Goal: Task Accomplishment & Management: Manage account settings

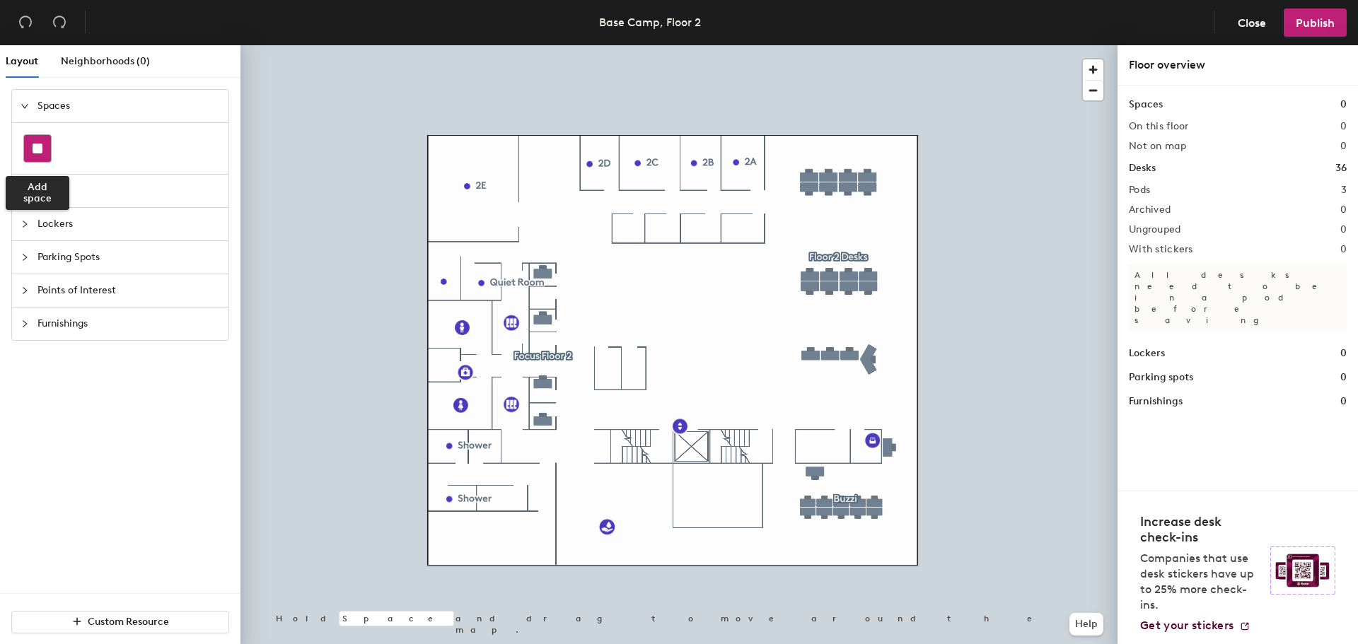
click at [33, 147] on rect at bounding box center [38, 149] width 10 height 10
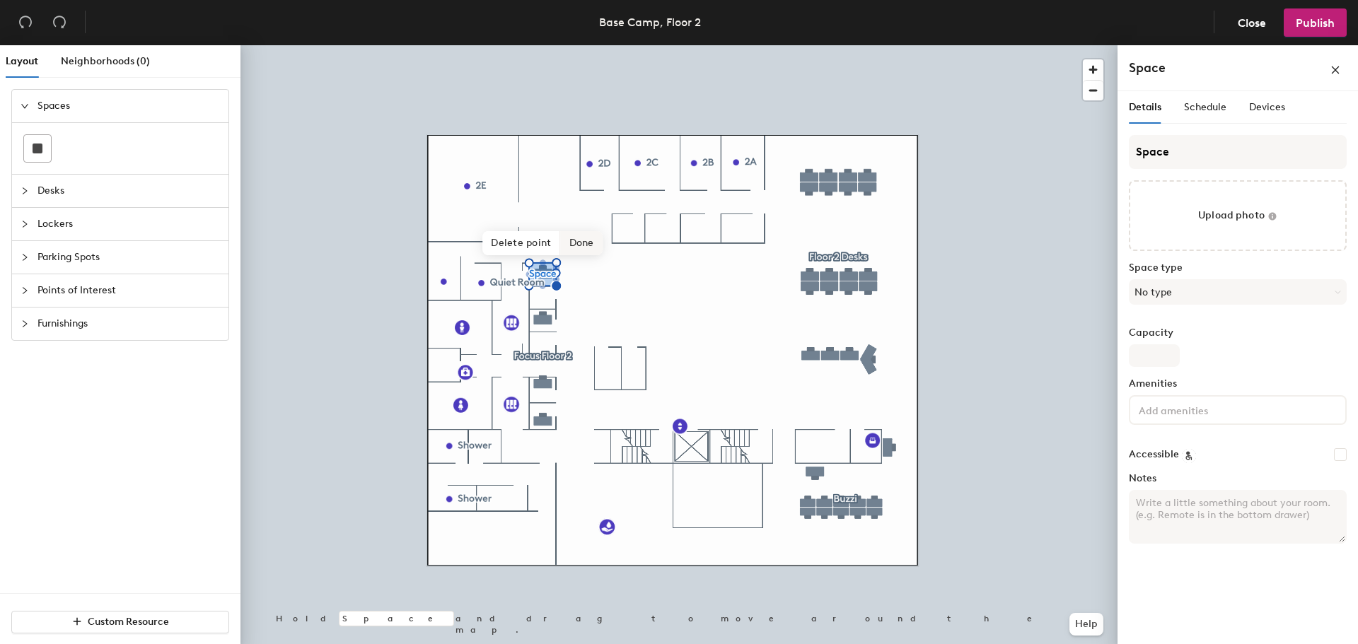
click at [573, 248] on span "Done" at bounding box center [582, 243] width 42 height 24
click at [579, 232] on icon at bounding box center [576, 232] width 11 height 11
click at [590, 308] on span "Delete" at bounding box center [627, 313] width 126 height 24
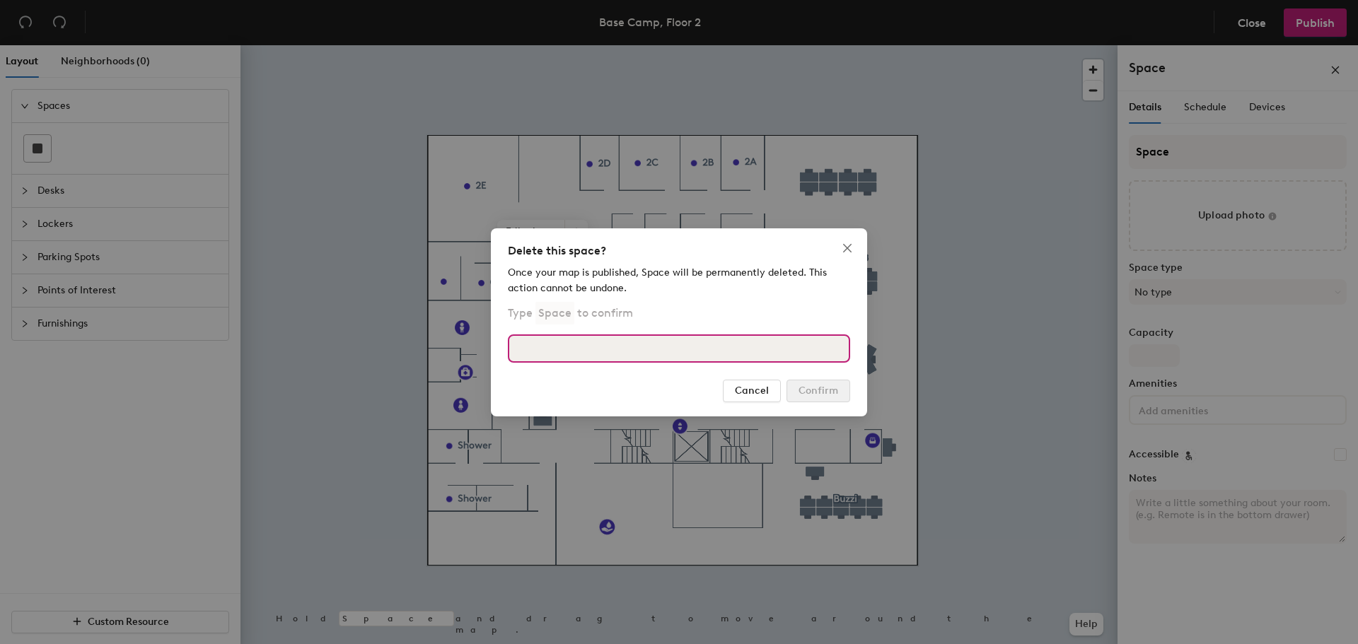
click at [742, 356] on input at bounding box center [679, 349] width 342 height 28
type input "Space"
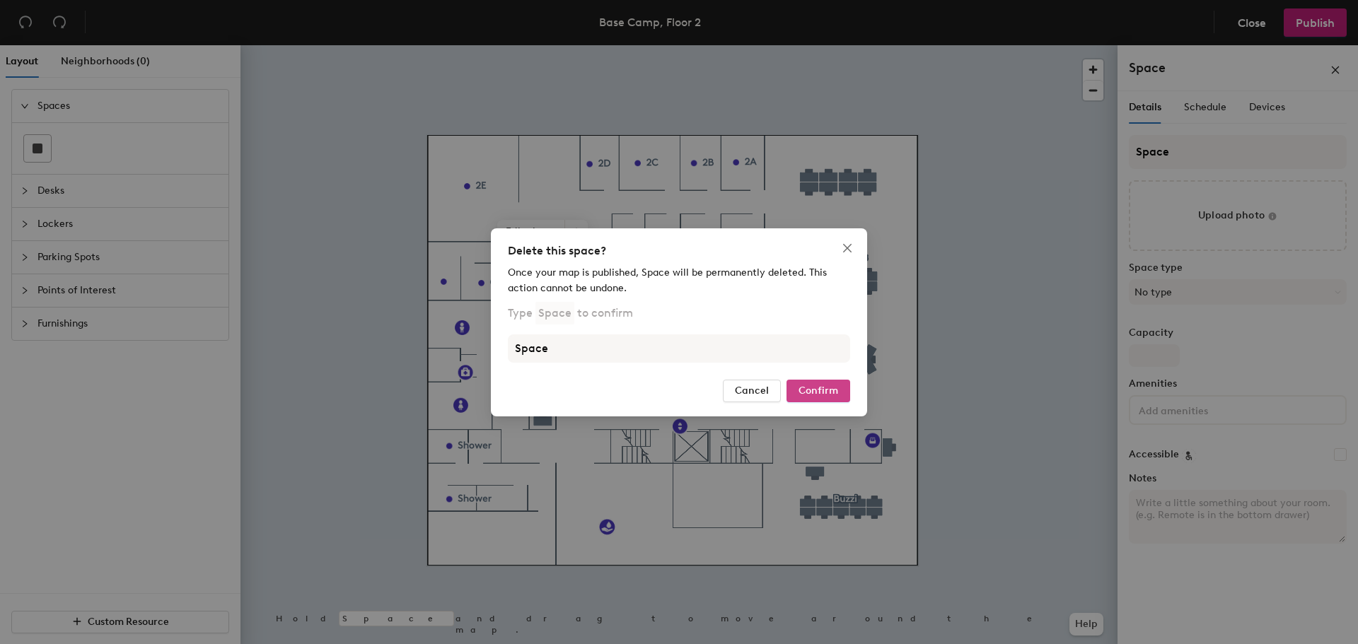
click at [803, 390] on span "Confirm" at bounding box center [819, 391] width 40 height 12
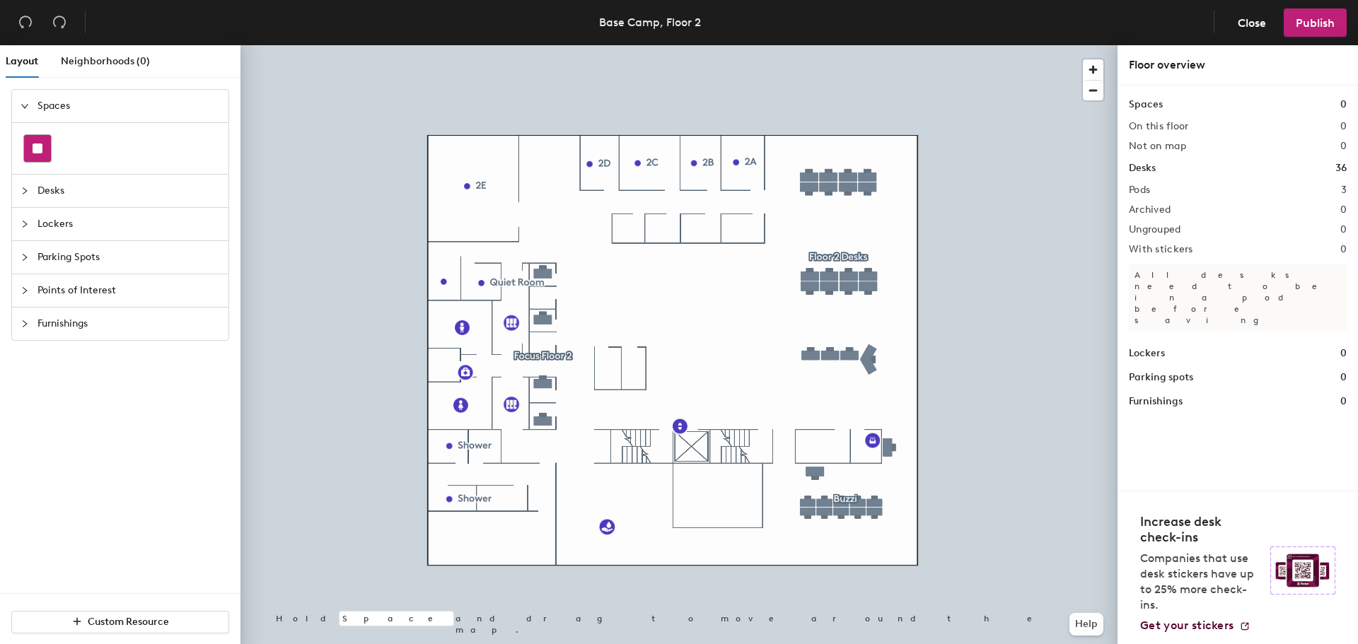
click at [31, 149] on div at bounding box center [37, 148] width 27 height 27
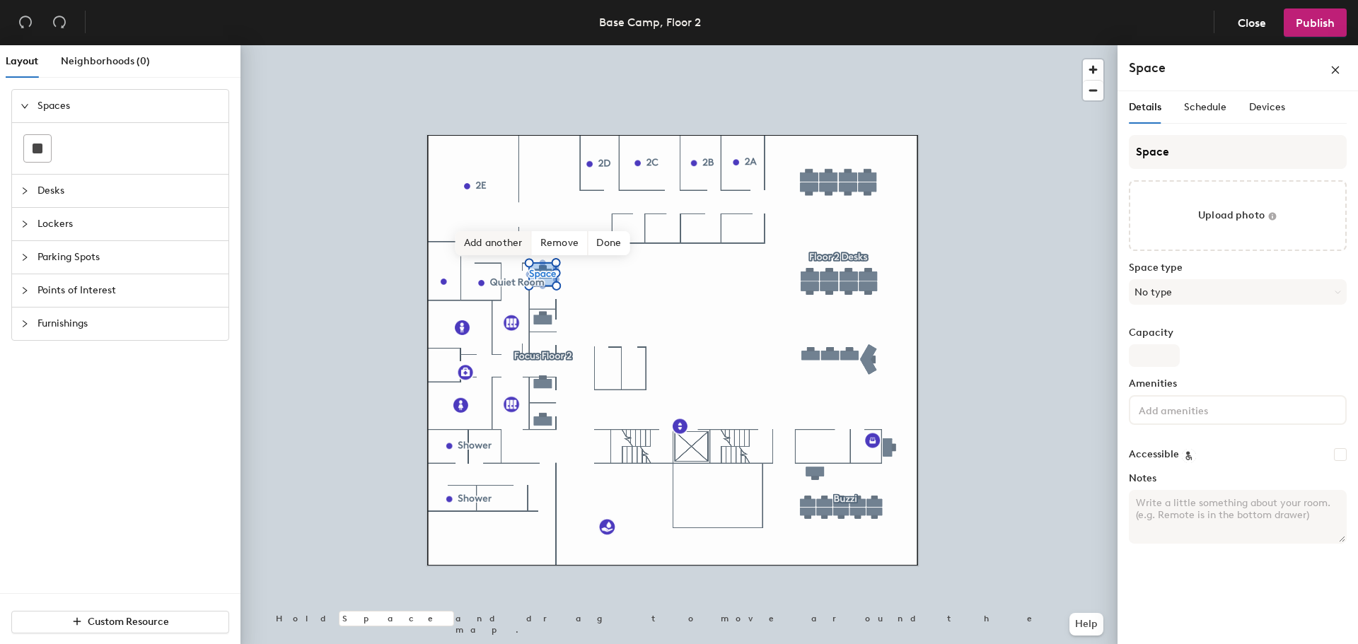
click at [486, 245] on span "Add another" at bounding box center [494, 243] width 76 height 24
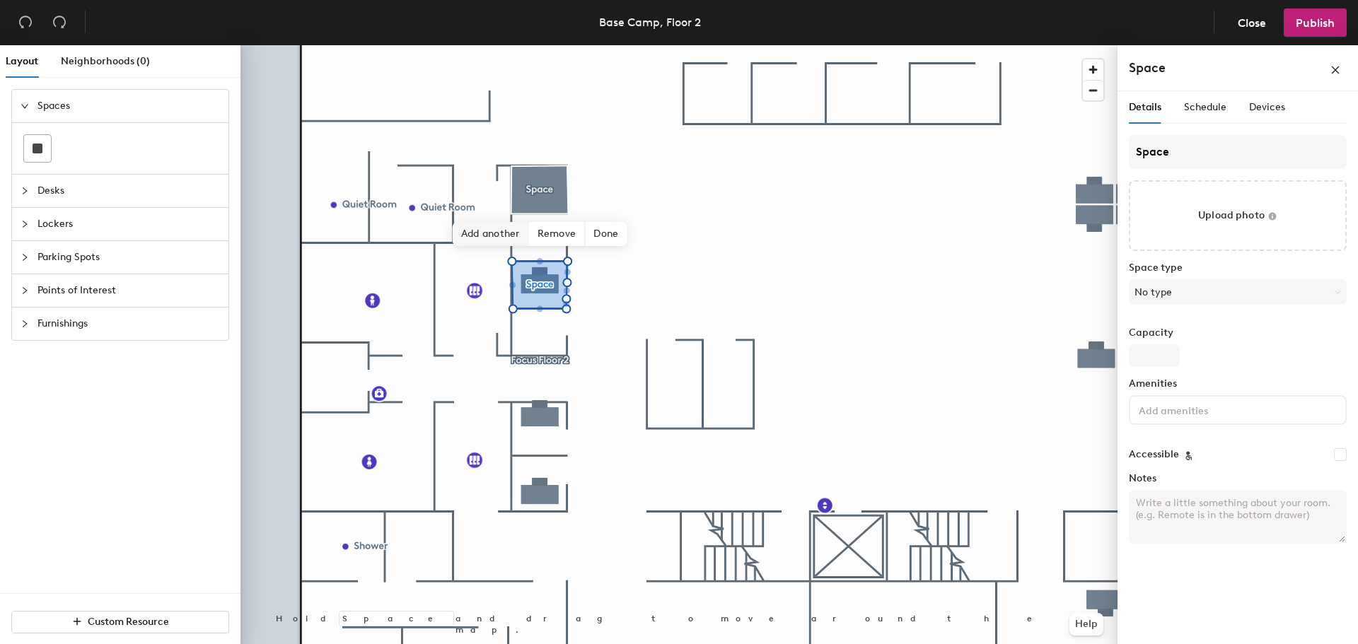
click at [500, 230] on span "Add another" at bounding box center [491, 234] width 76 height 24
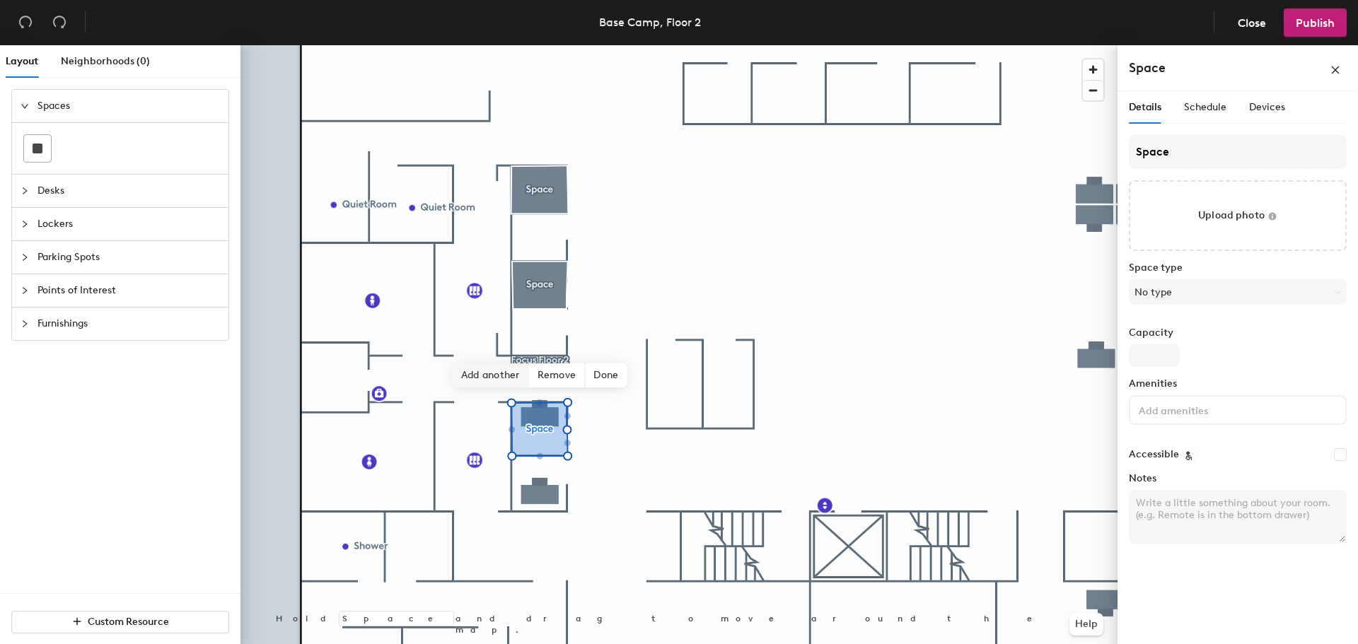
click at [497, 378] on span "Add another" at bounding box center [491, 376] width 76 height 24
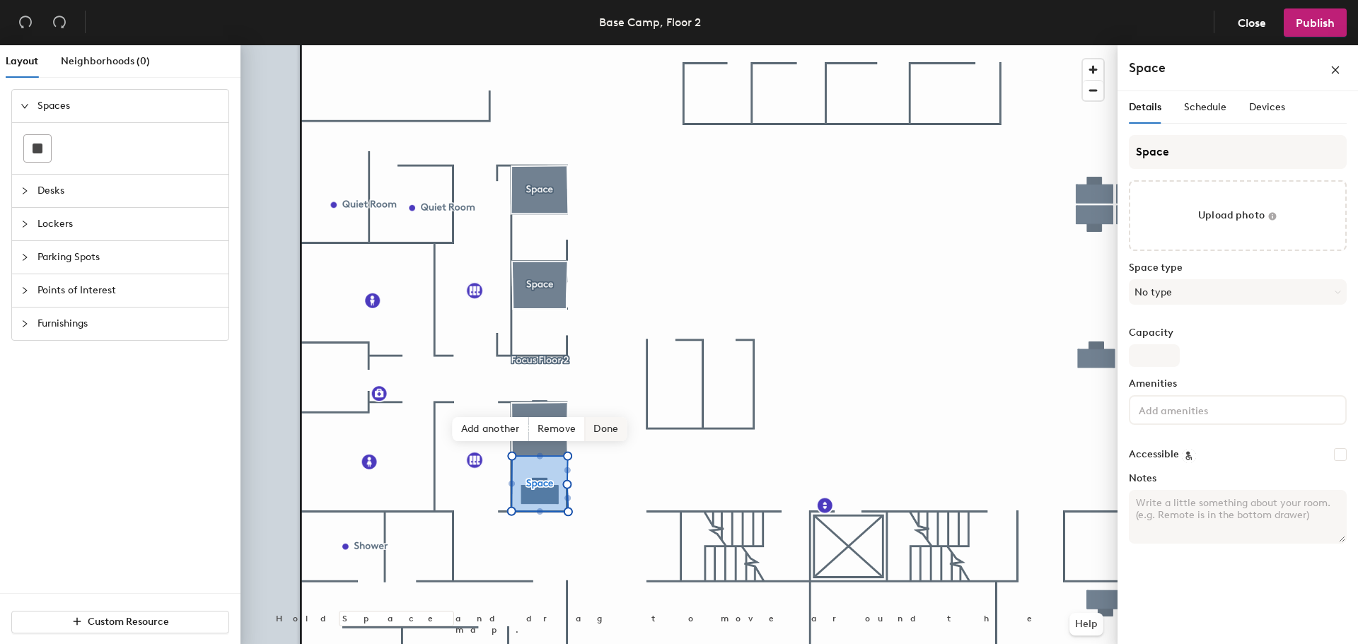
click at [601, 427] on span "Done" at bounding box center [606, 429] width 42 height 24
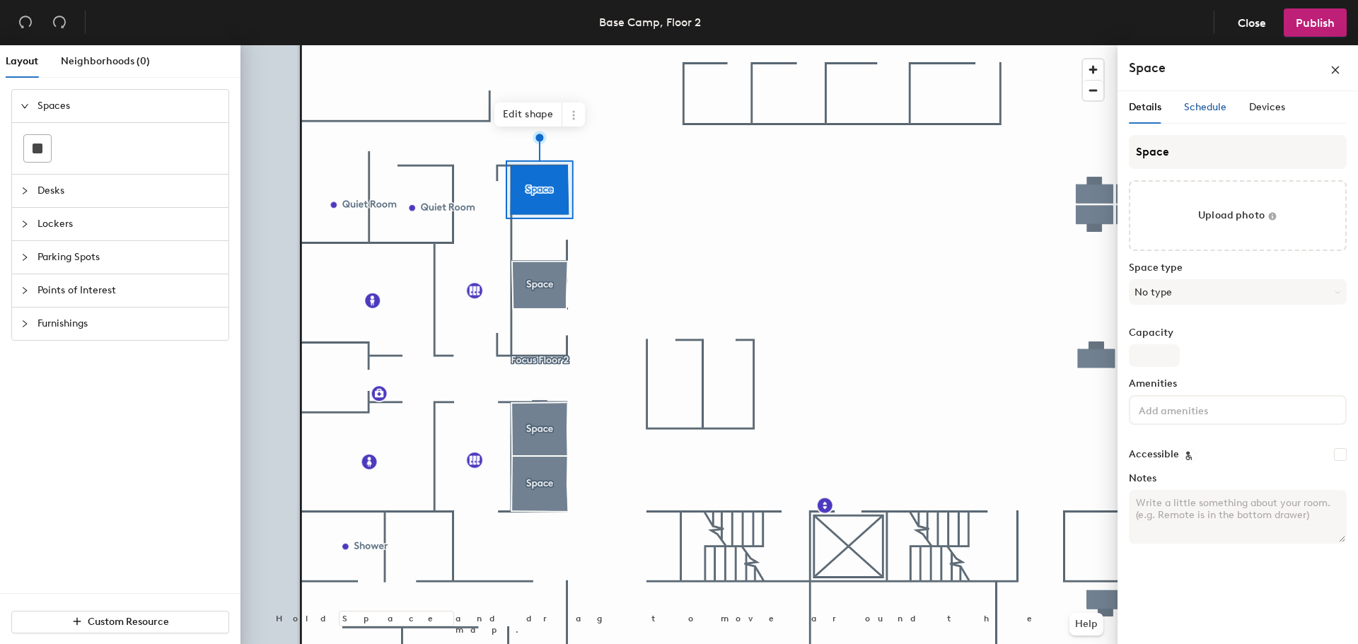
click at [1211, 108] on span "Schedule" at bounding box center [1205, 107] width 42 height 12
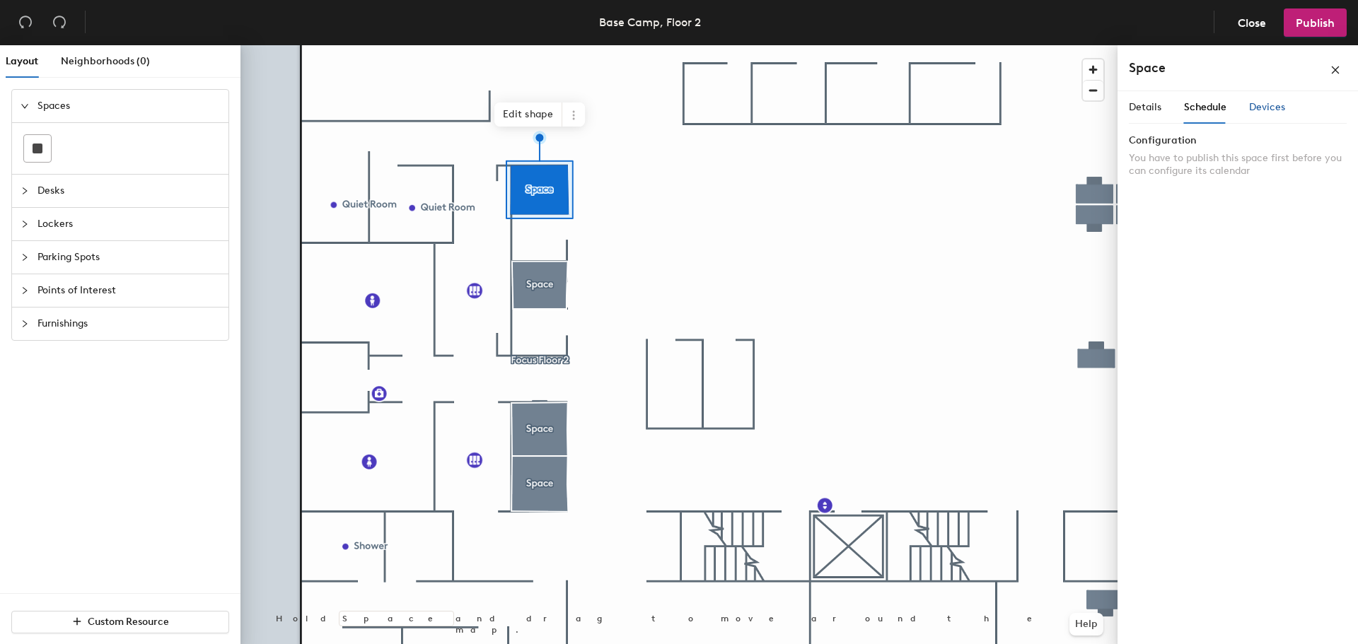
click at [1261, 107] on span "Devices" at bounding box center [1267, 107] width 36 height 12
click at [1211, 103] on span "Schedule" at bounding box center [1205, 107] width 42 height 12
click at [1132, 106] on span "Details" at bounding box center [1145, 107] width 33 height 12
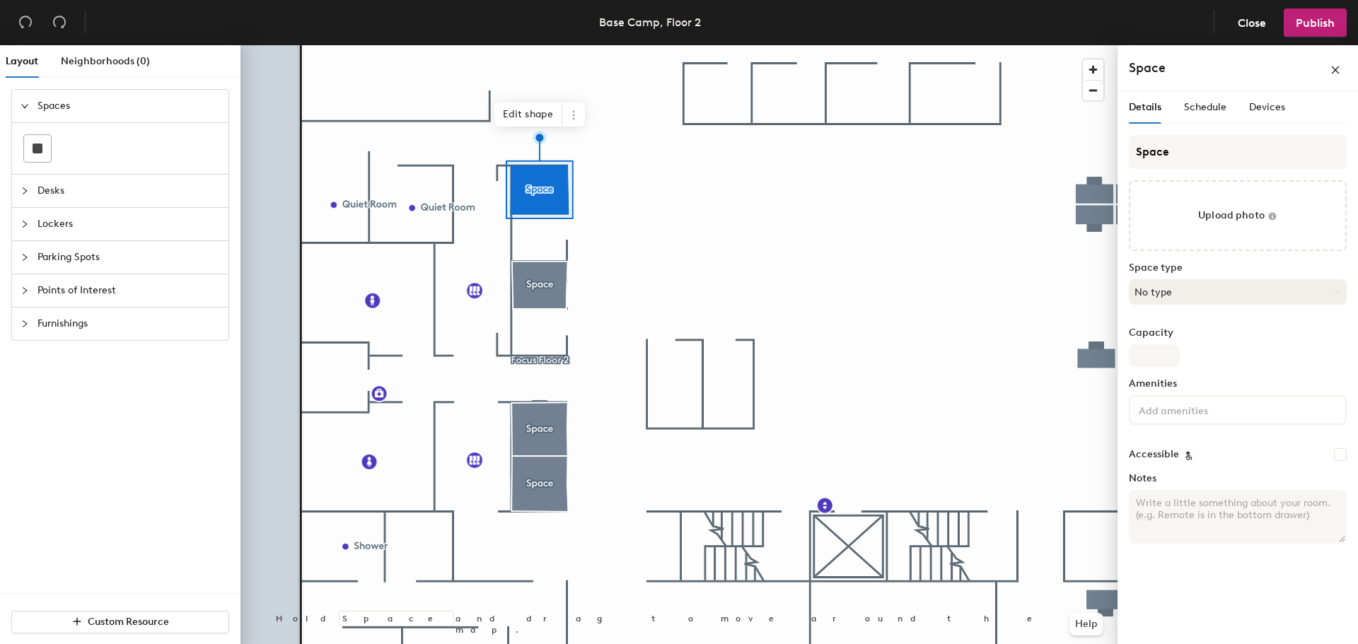
click at [1167, 289] on button "No type" at bounding box center [1238, 291] width 218 height 25
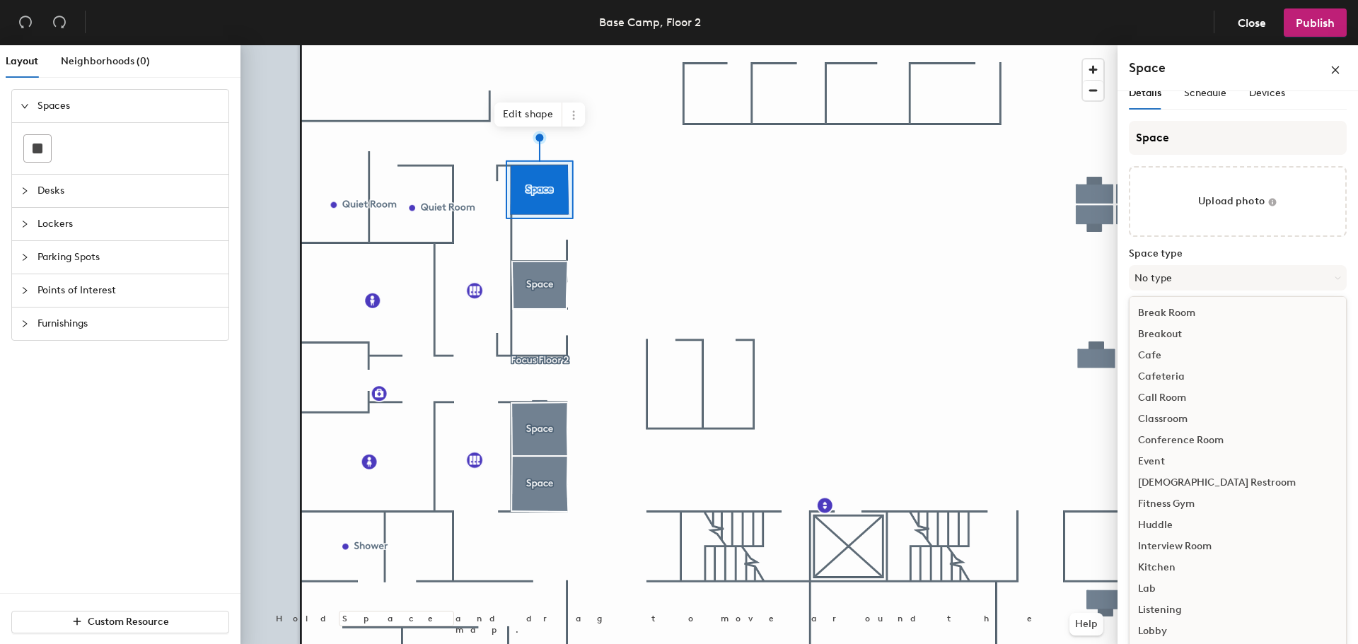
scroll to position [317, 0]
click at [1158, 632] on div "Work Area" at bounding box center [1238, 632] width 216 height 21
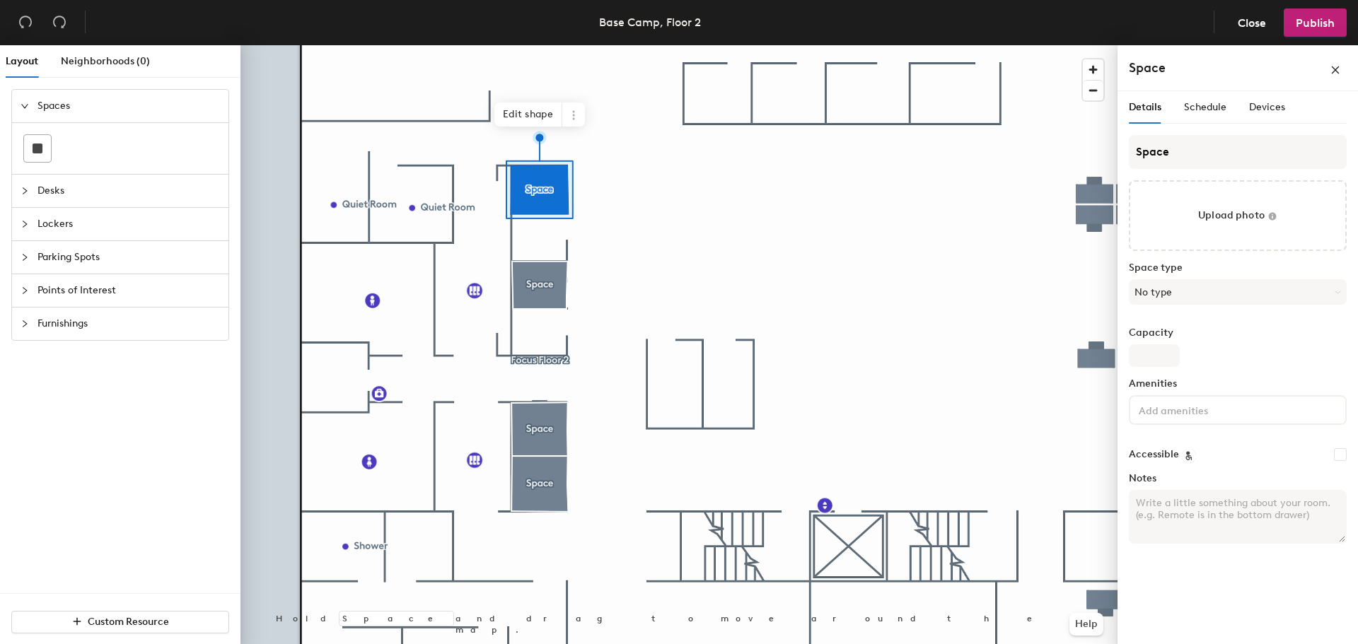
scroll to position [0, 0]
click at [1147, 359] on input "Capacity" at bounding box center [1154, 355] width 51 height 23
click at [1181, 415] on input at bounding box center [1199, 409] width 127 height 17
click at [1251, 336] on label "Capacity" at bounding box center [1238, 333] width 218 height 11
click at [1180, 344] on input "Capacity" at bounding box center [1154, 355] width 51 height 23
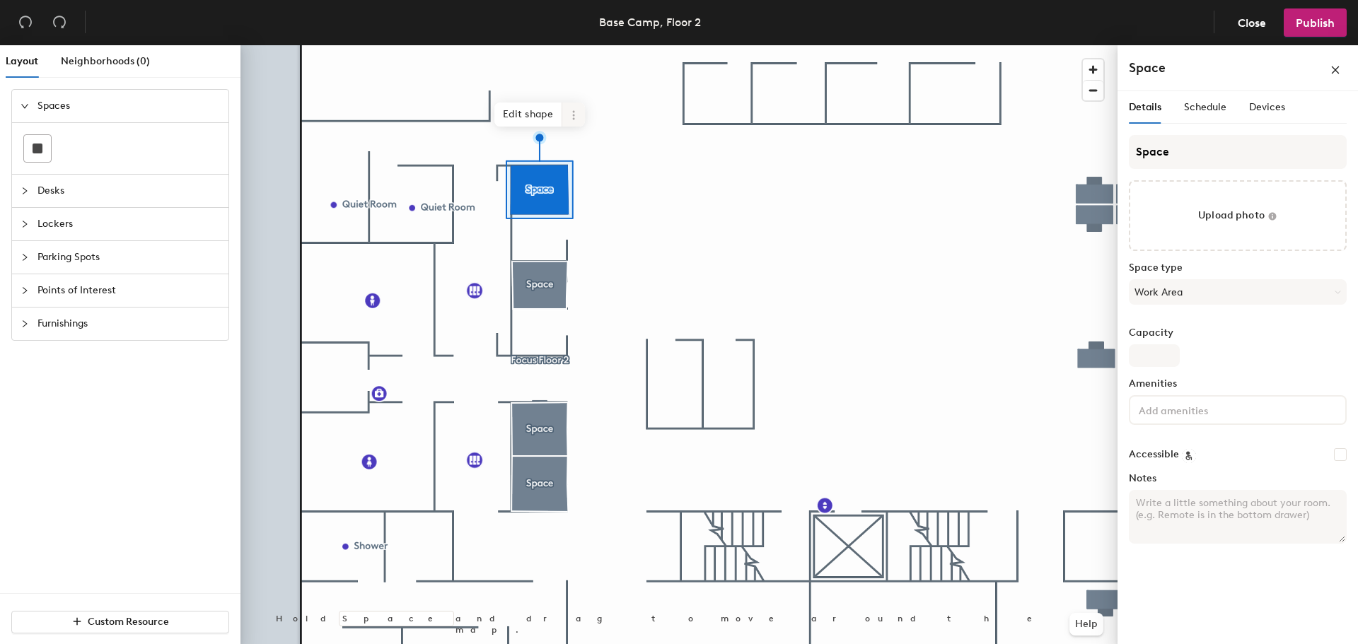
click at [567, 117] on span at bounding box center [573, 115] width 23 height 24
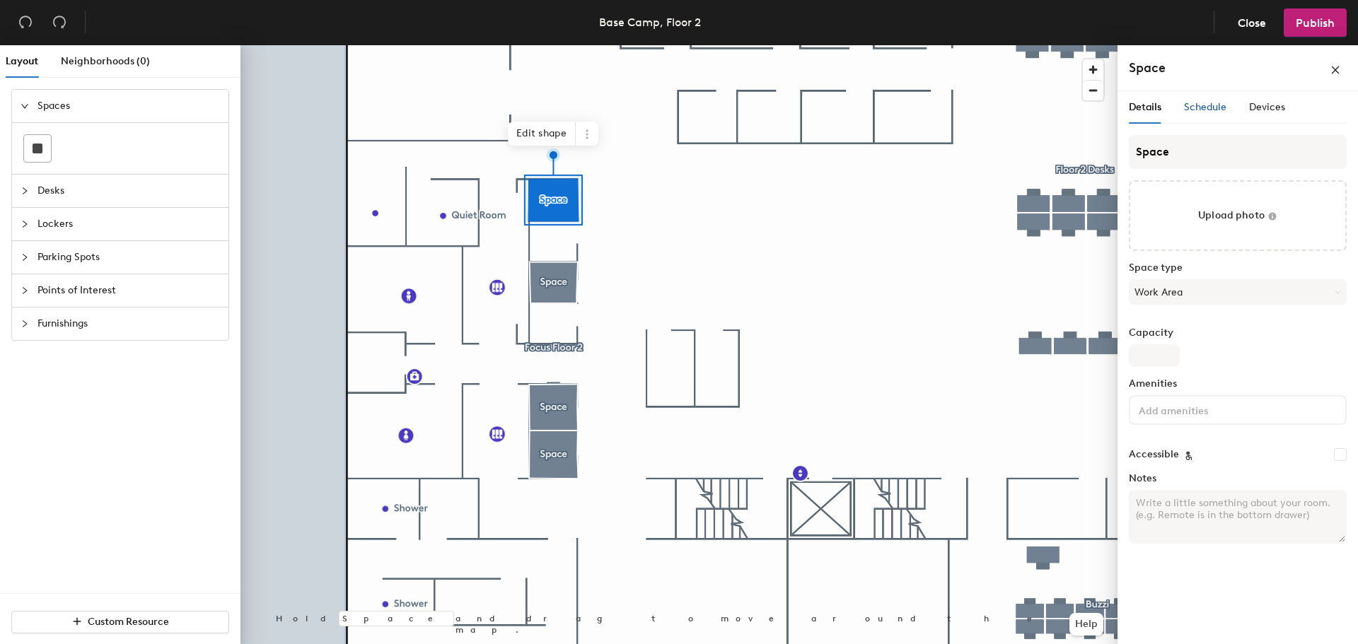
click at [1207, 100] on div "Schedule" at bounding box center [1205, 108] width 42 height 16
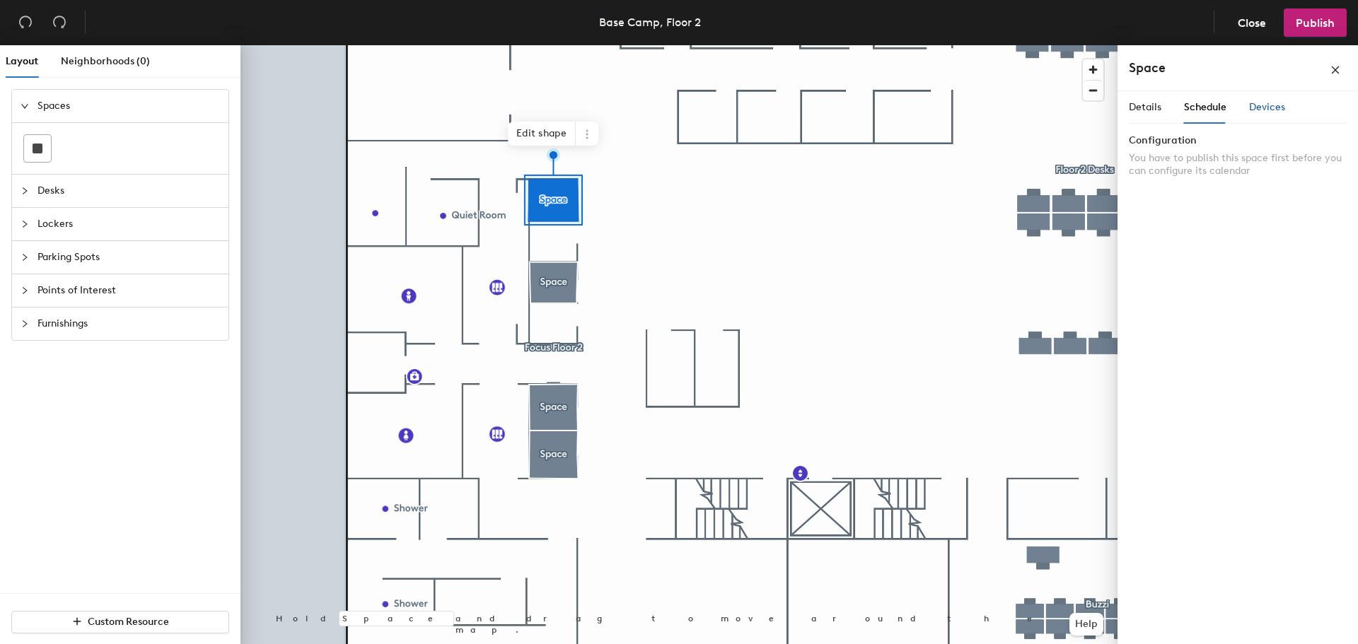
click at [1251, 108] on span "Devices" at bounding box center [1267, 107] width 36 height 12
click at [1130, 111] on span "Details" at bounding box center [1145, 107] width 33 height 12
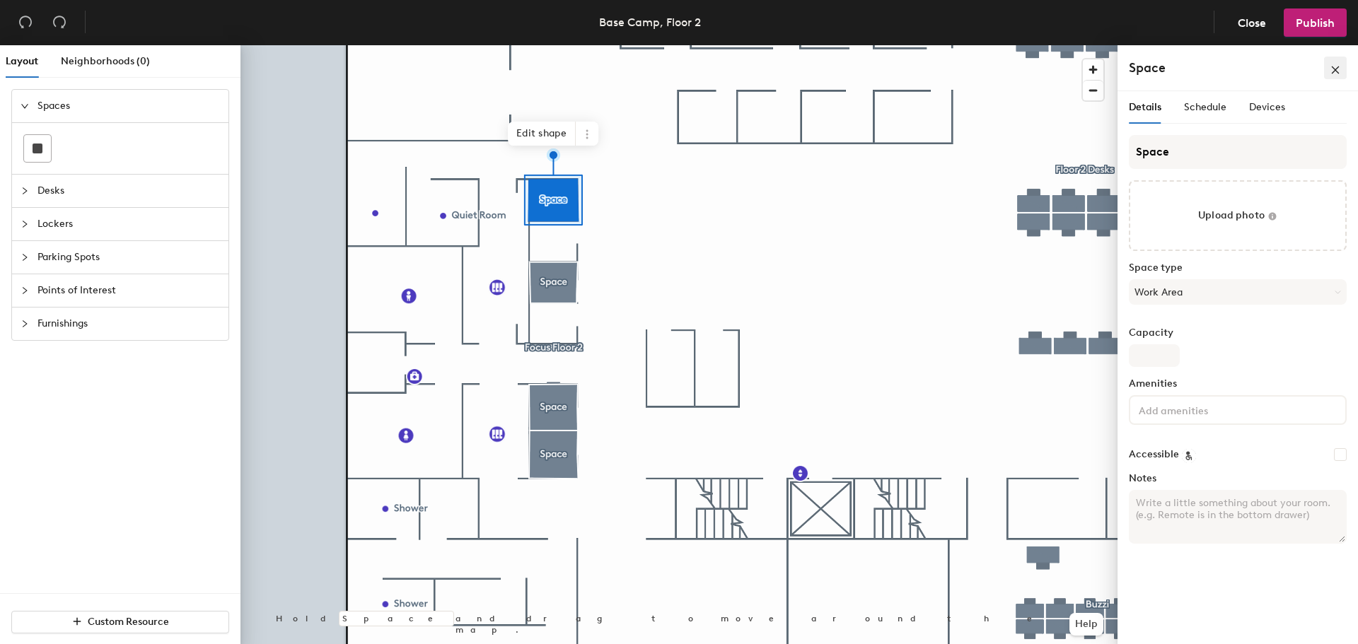
click at [1329, 71] on button "button" at bounding box center [1335, 68] width 23 height 23
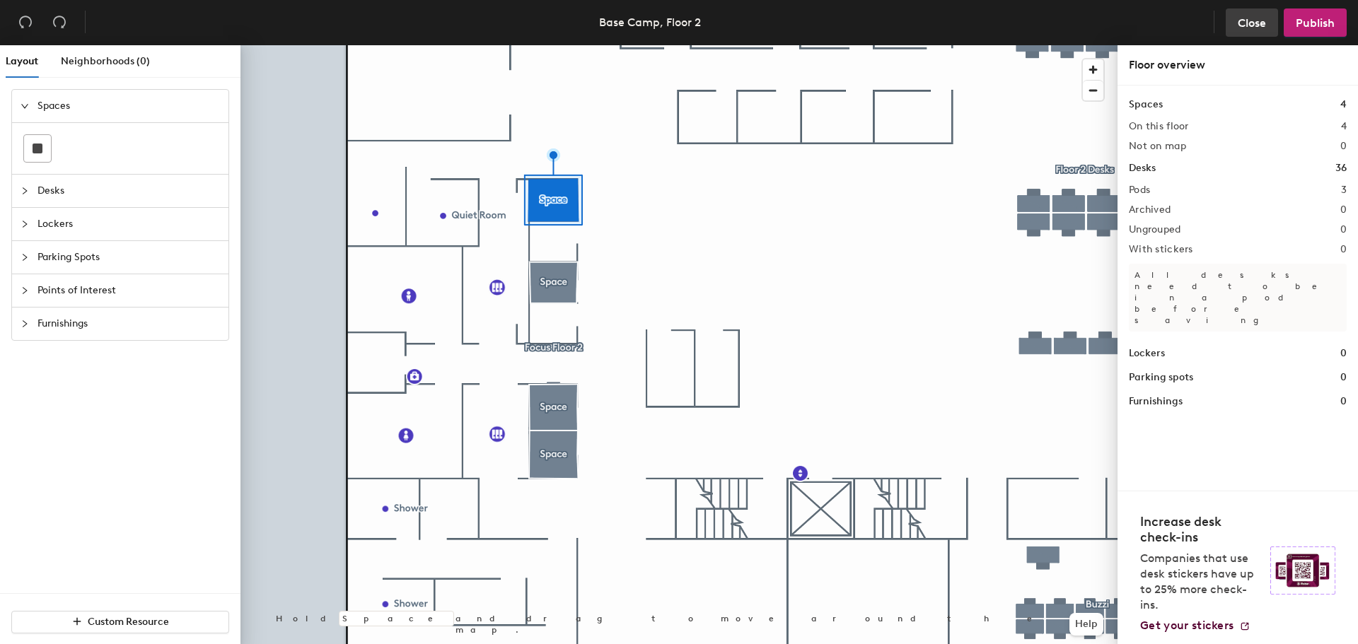
click at [1253, 30] on button "Close" at bounding box center [1252, 22] width 52 height 28
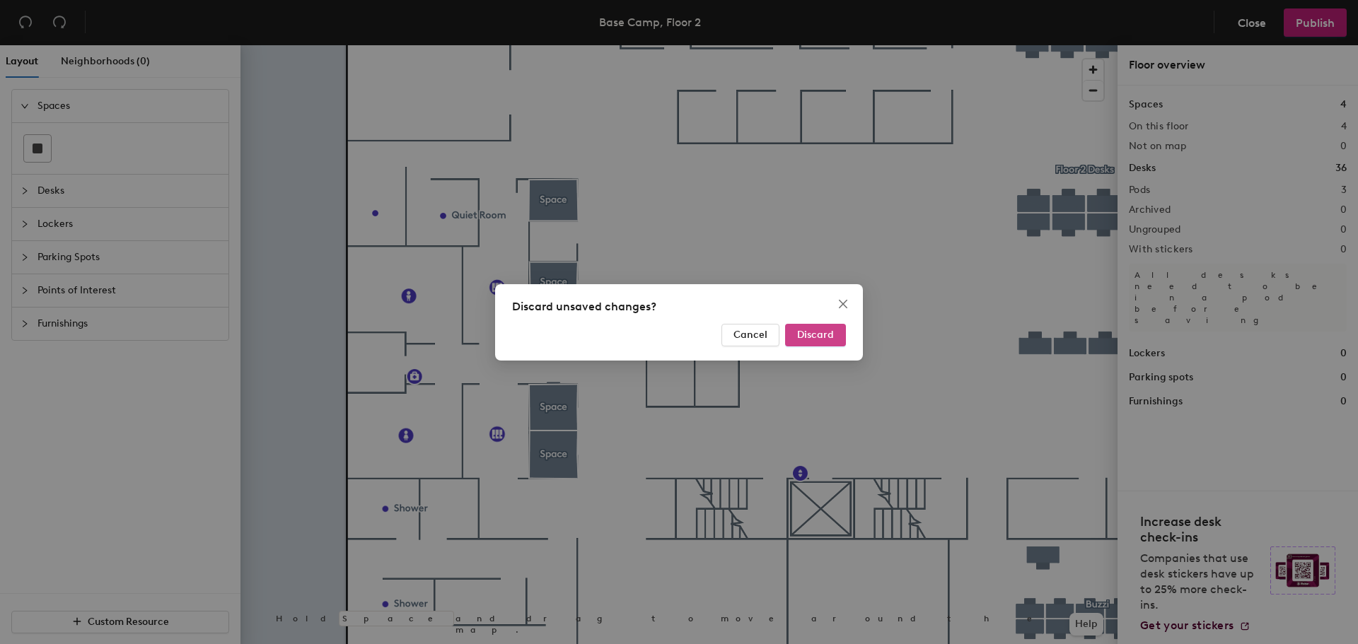
click at [809, 340] on span "Discard" at bounding box center [815, 335] width 37 height 12
